Goal: Check status: Check status

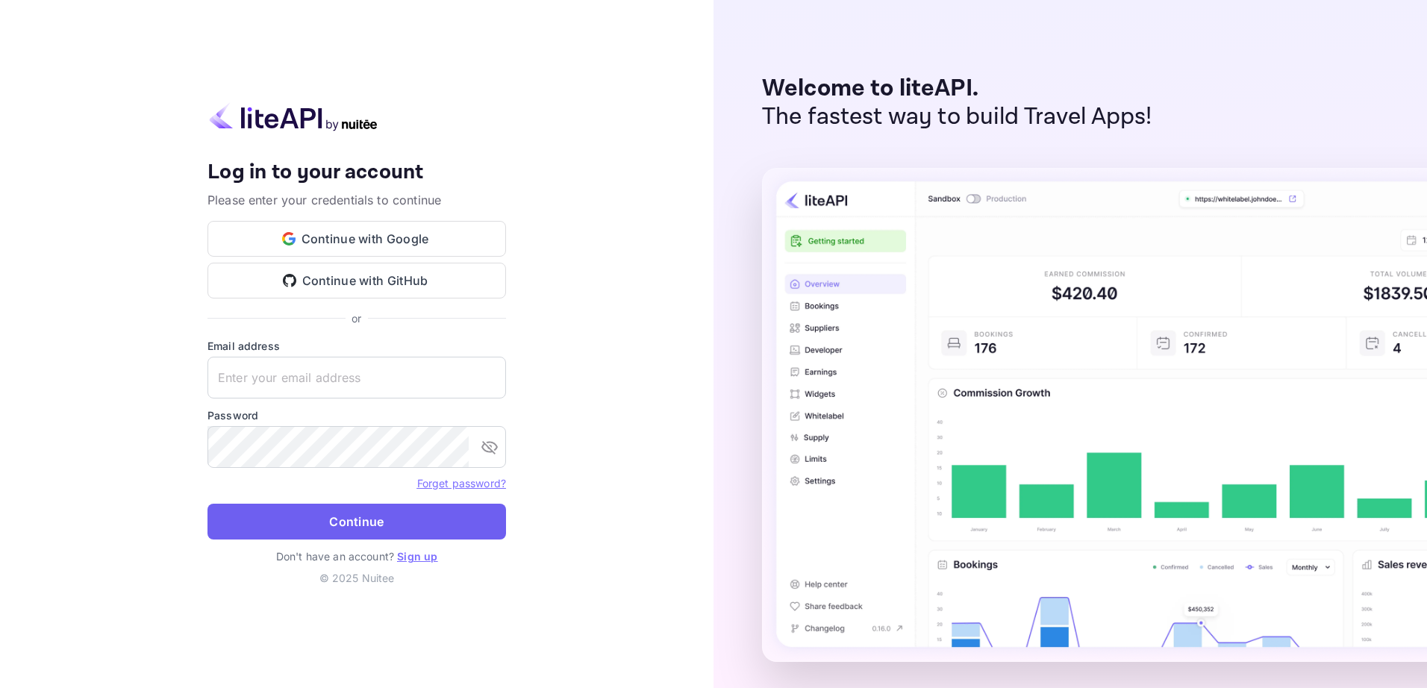
type input "yahav@skygini.com"
click at [316, 521] on button "Continue" at bounding box center [356, 522] width 298 height 36
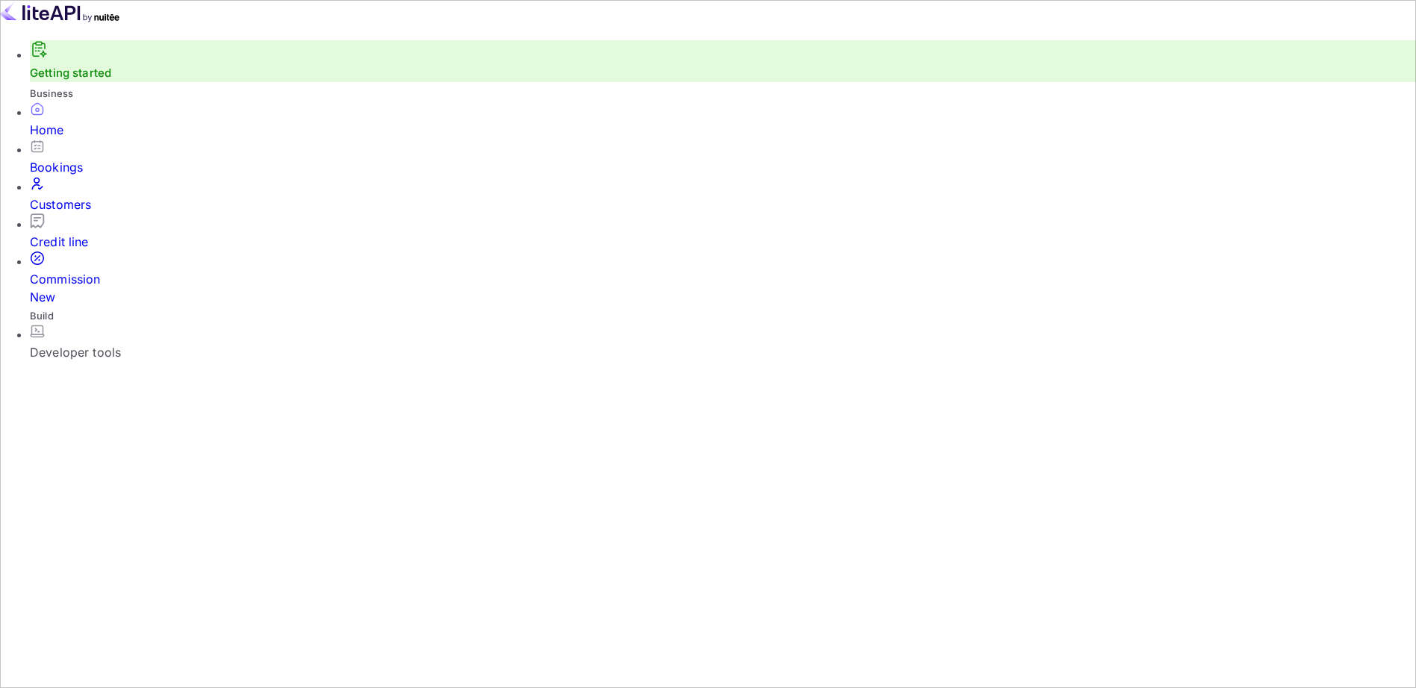
scroll to position [231, 375]
click at [69, 175] on div "Bookings" at bounding box center [723, 167] width 1386 height 18
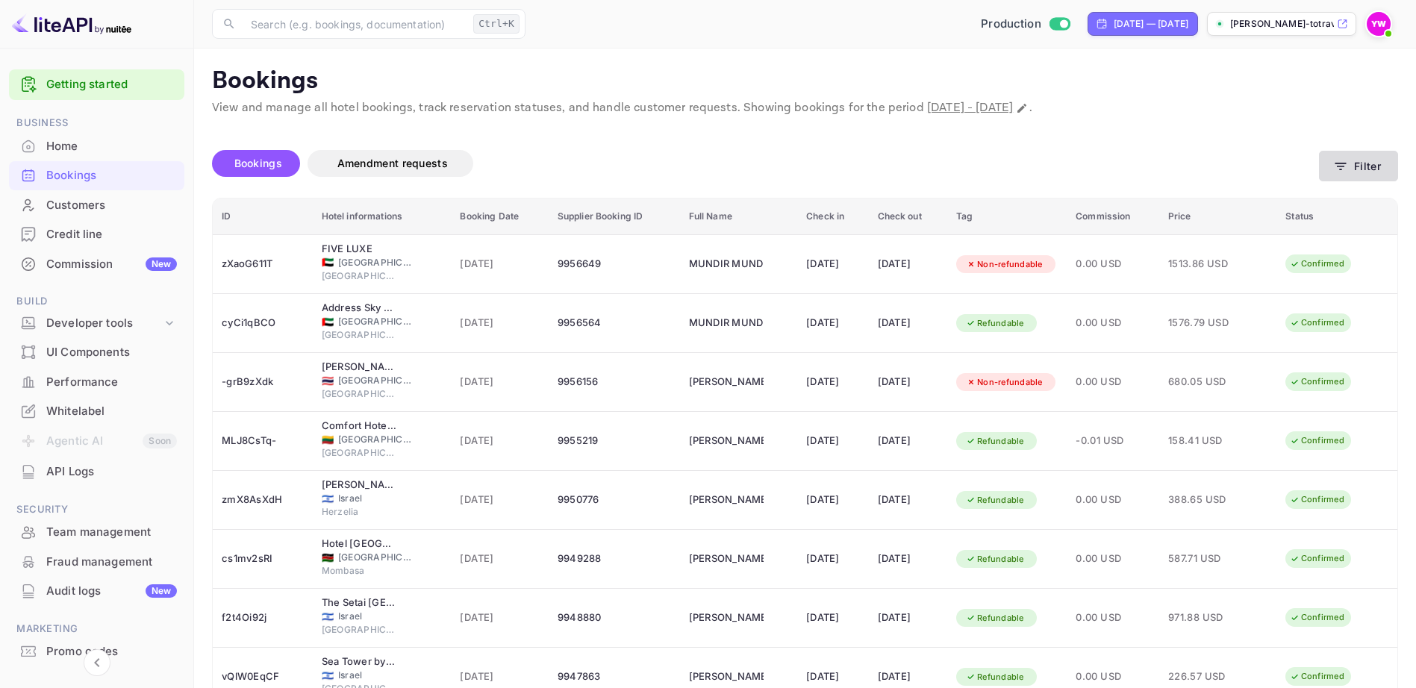
click at [1340, 165] on icon "button" at bounding box center [1340, 166] width 15 height 15
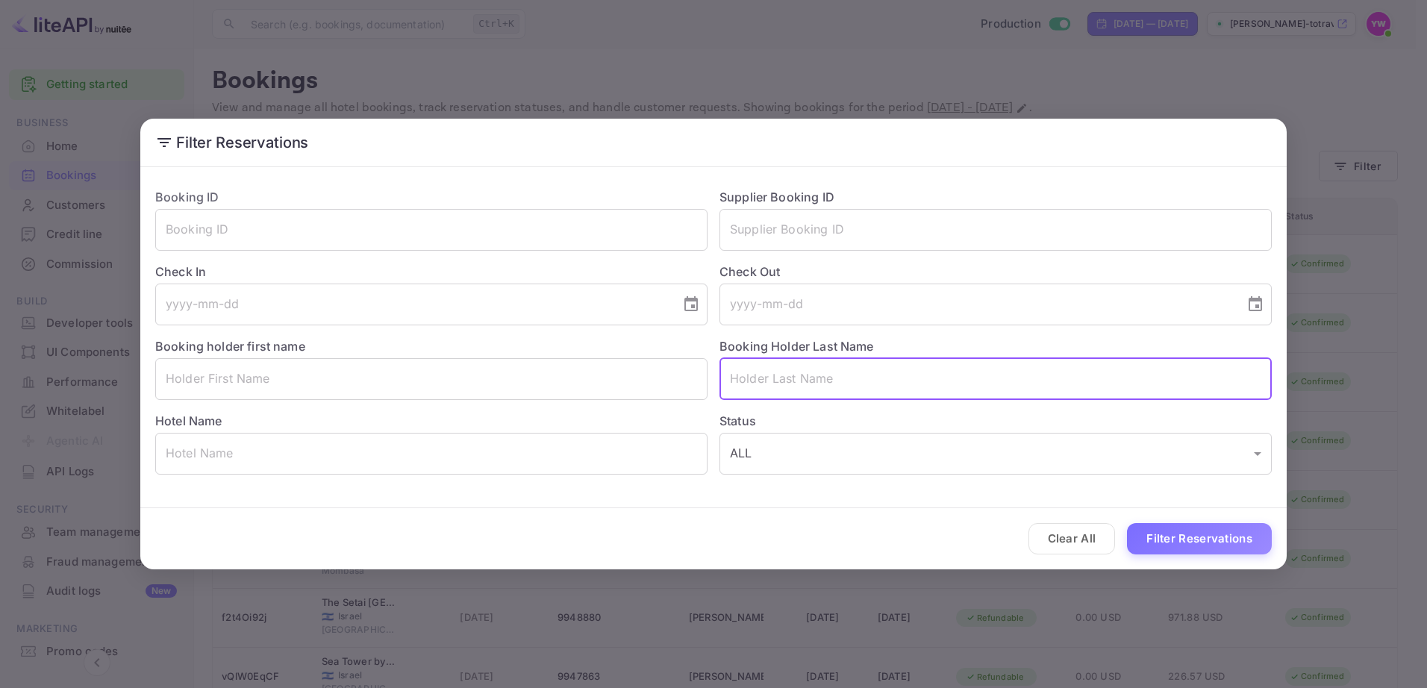
click at [807, 392] on input "text" at bounding box center [995, 379] width 552 height 42
paste input "[PERSON_NAME]"
type input "[PERSON_NAME]"
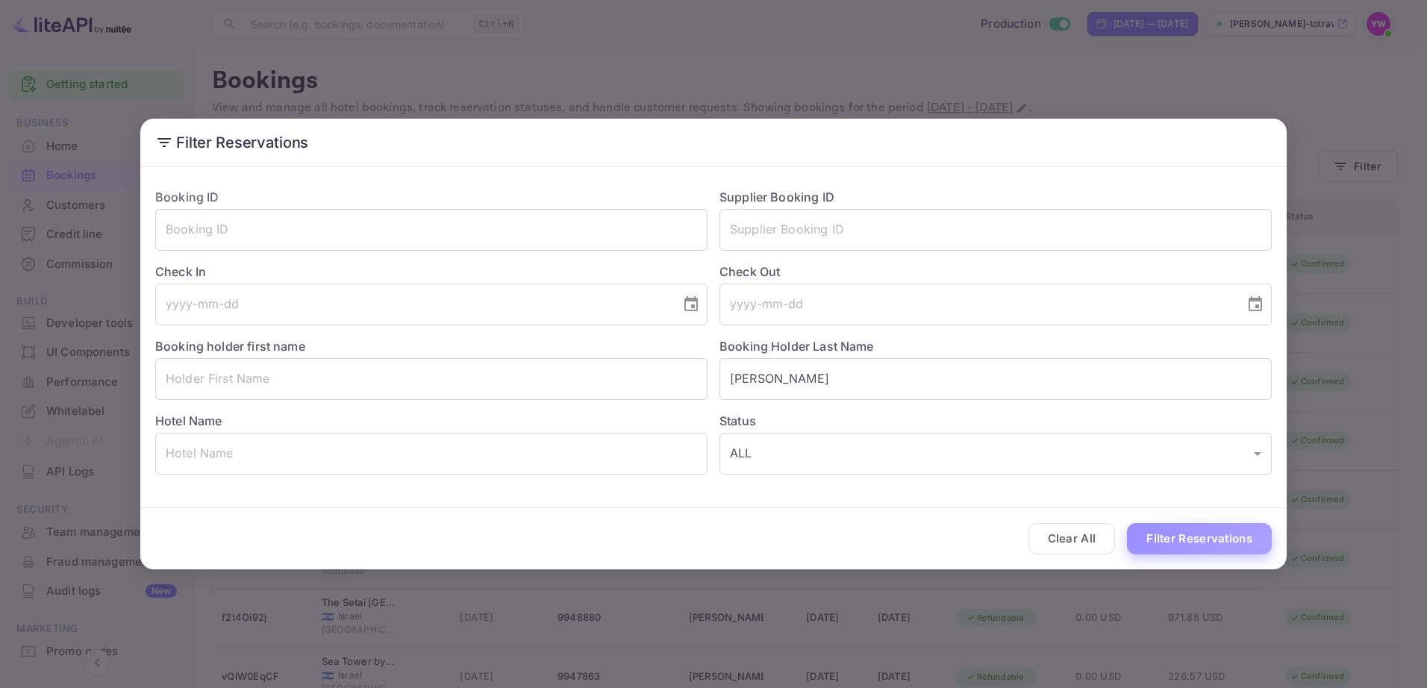
click at [1198, 538] on button "Filter Reservations" at bounding box center [1199, 539] width 145 height 32
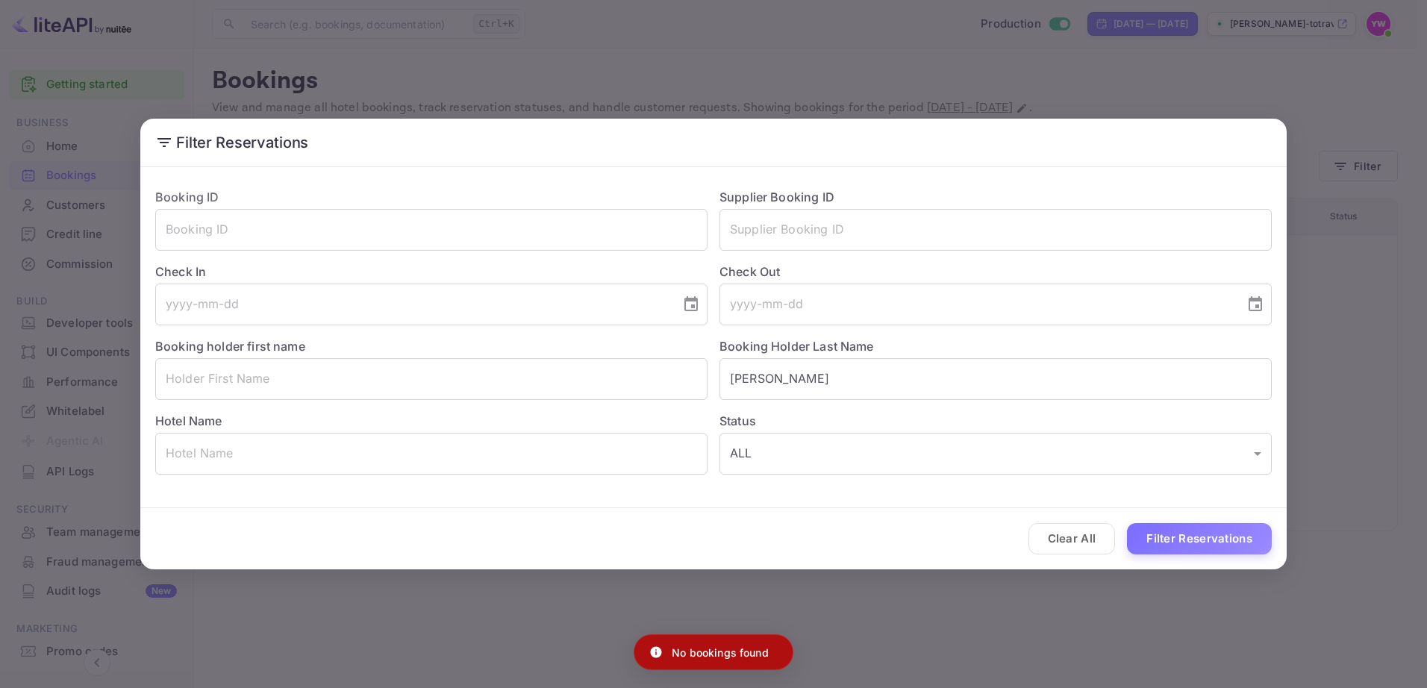
click at [705, 642] on div "No bookings found" at bounding box center [714, 652] width 160 height 36
click at [704, 654] on p "No bookings found" at bounding box center [720, 653] width 97 height 16
copy div "No bookings found"
